Goal: Information Seeking & Learning: Learn about a topic

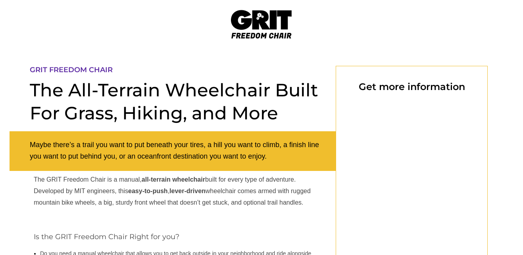
scroll to position [238, 0]
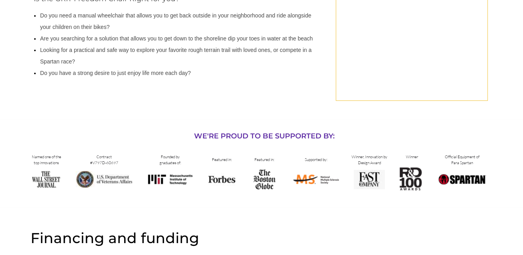
select select "US"
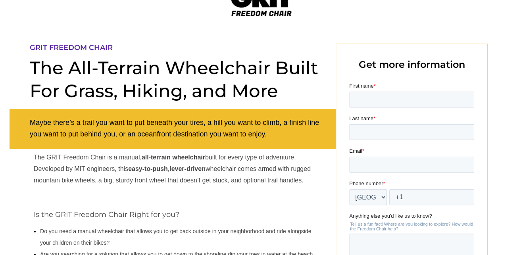
scroll to position [0, 0]
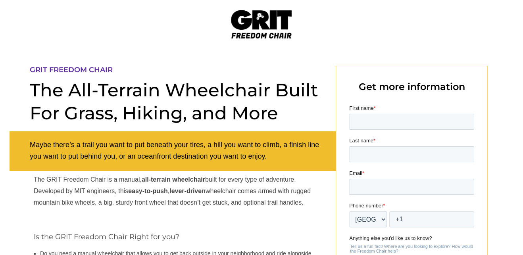
click at [263, 19] on img at bounding box center [261, 24] width 61 height 29
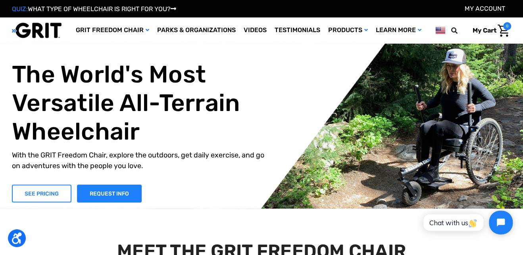
click at [44, 193] on link "SEE PRICING" at bounding box center [42, 194] width 60 height 18
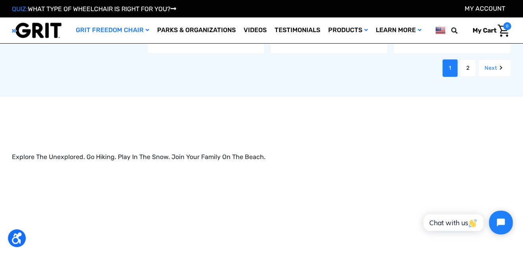
scroll to position [874, 0]
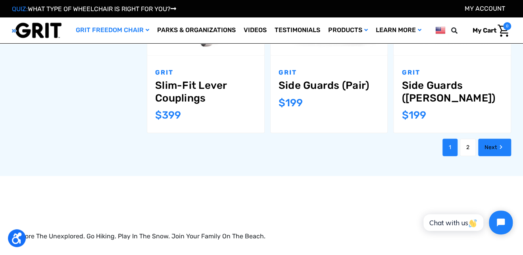
click at [487, 148] on link "Next" at bounding box center [495, 147] width 33 height 17
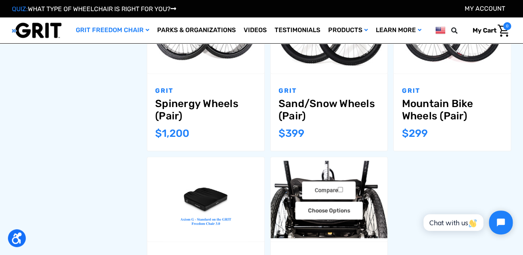
scroll to position [596, 0]
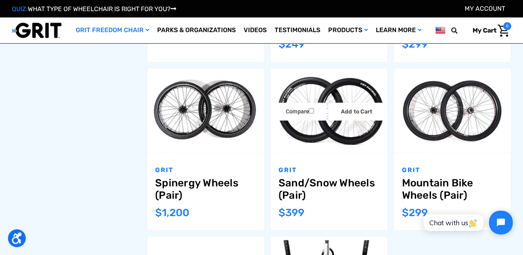
click at [359, 124] on img "Sand/Snow Wheels (Pair),$399.00\a" at bounding box center [329, 110] width 117 height 78
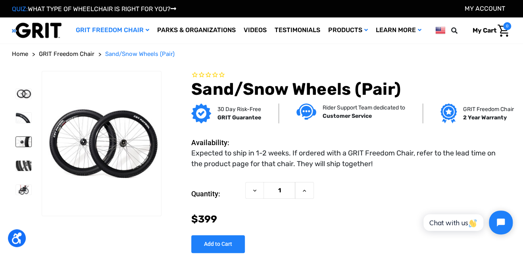
click at [23, 143] on img at bounding box center [23, 142] width 15 height 10
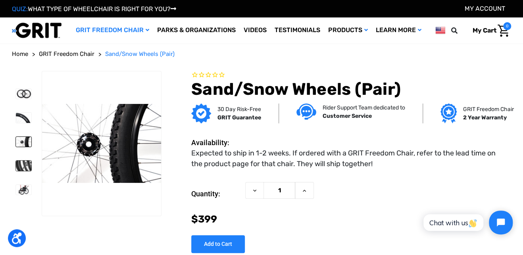
click at [22, 164] on img at bounding box center [23, 166] width 15 height 10
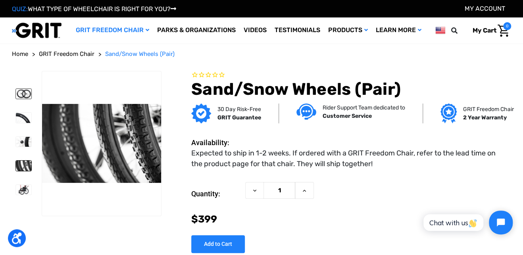
click at [23, 96] on img at bounding box center [23, 94] width 15 height 10
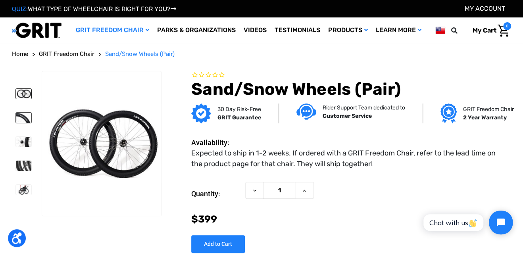
click at [22, 116] on img at bounding box center [23, 118] width 15 height 10
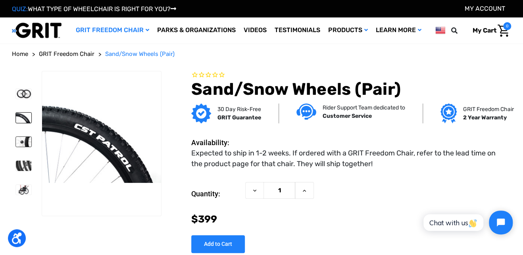
click at [23, 138] on img at bounding box center [23, 142] width 15 height 10
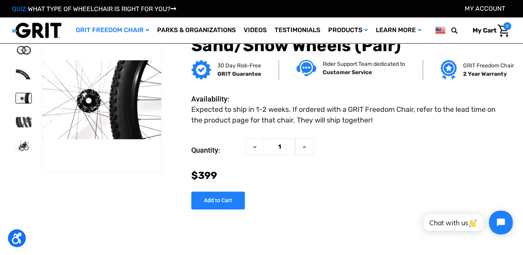
scroll to position [40, 0]
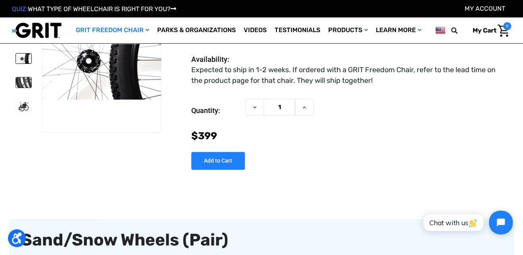
click at [18, 83] on img at bounding box center [23, 82] width 15 height 10
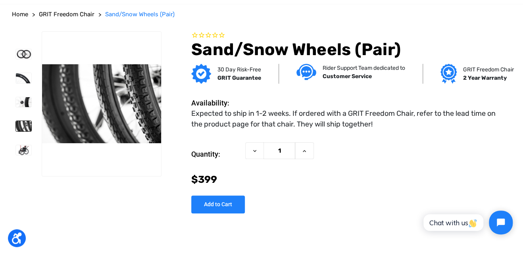
scroll to position [0, 0]
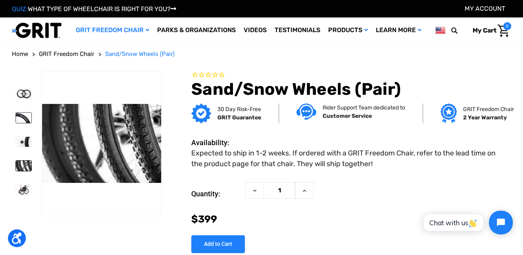
click at [20, 120] on img at bounding box center [23, 118] width 15 height 10
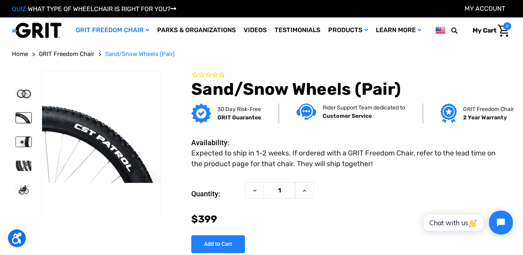
click at [31, 141] on img at bounding box center [23, 142] width 15 height 10
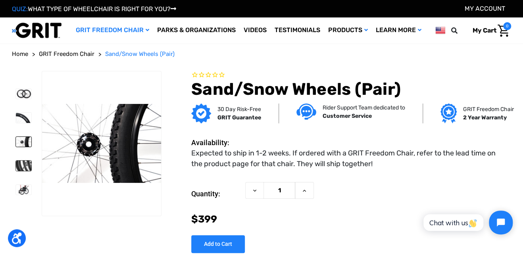
click at [22, 164] on img at bounding box center [23, 166] width 15 height 10
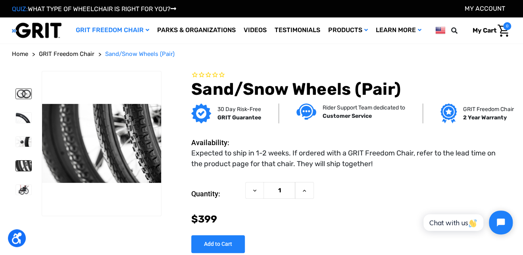
click at [22, 92] on img at bounding box center [23, 94] width 15 height 10
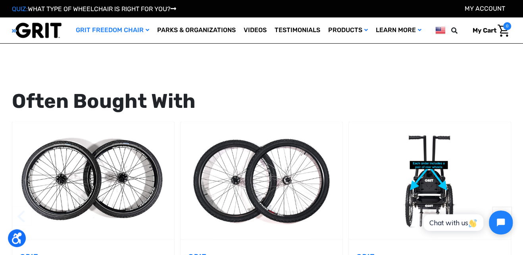
scroll to position [794, 0]
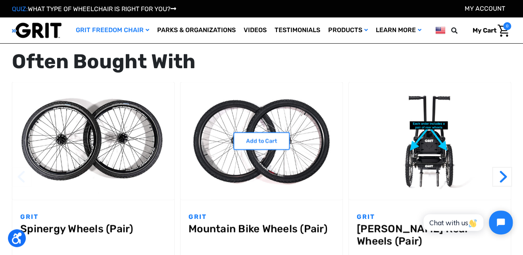
click at [319, 153] on img "Mountain Bike Wheels (Pair),$299.00\a" at bounding box center [262, 141] width 162 height 108
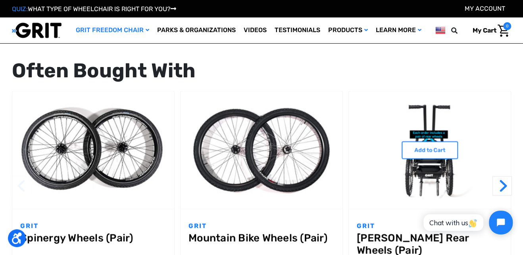
scroll to position [834, 0]
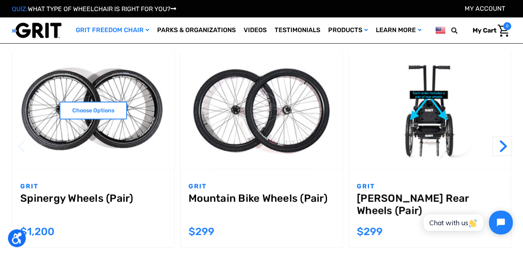
click at [147, 130] on img "Spinergy Wheels (Pair),$1,200.00\a" at bounding box center [93, 111] width 162 height 108
